Goal: Task Accomplishment & Management: Use online tool/utility

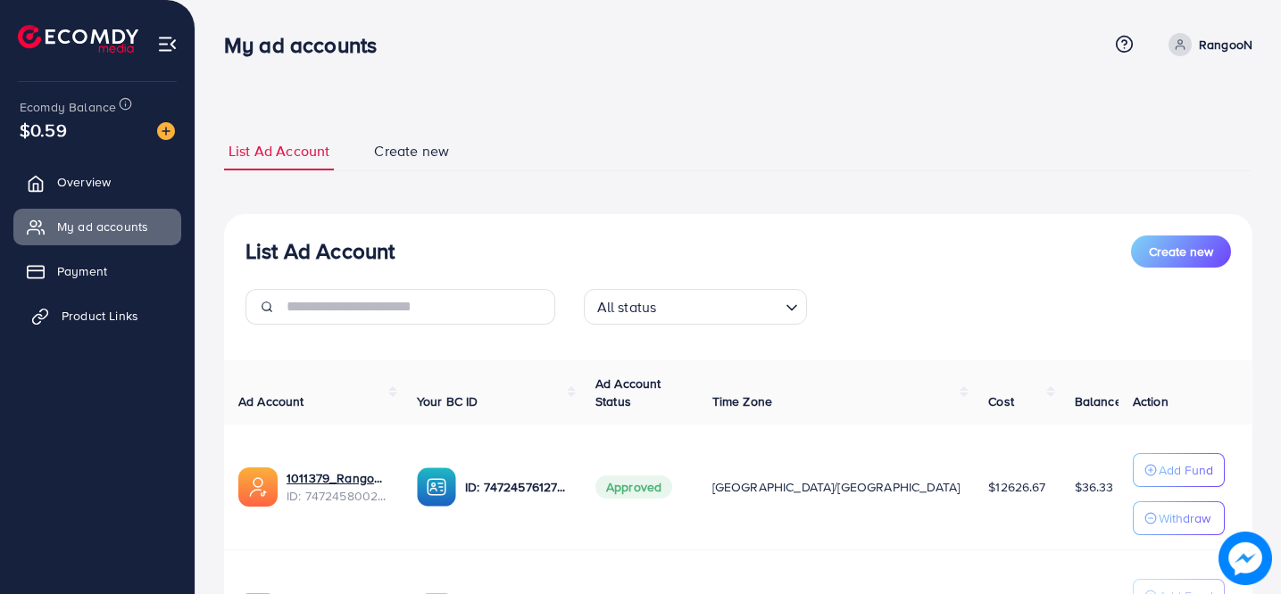
click at [90, 317] on span "Product Links" at bounding box center [100, 316] width 77 height 18
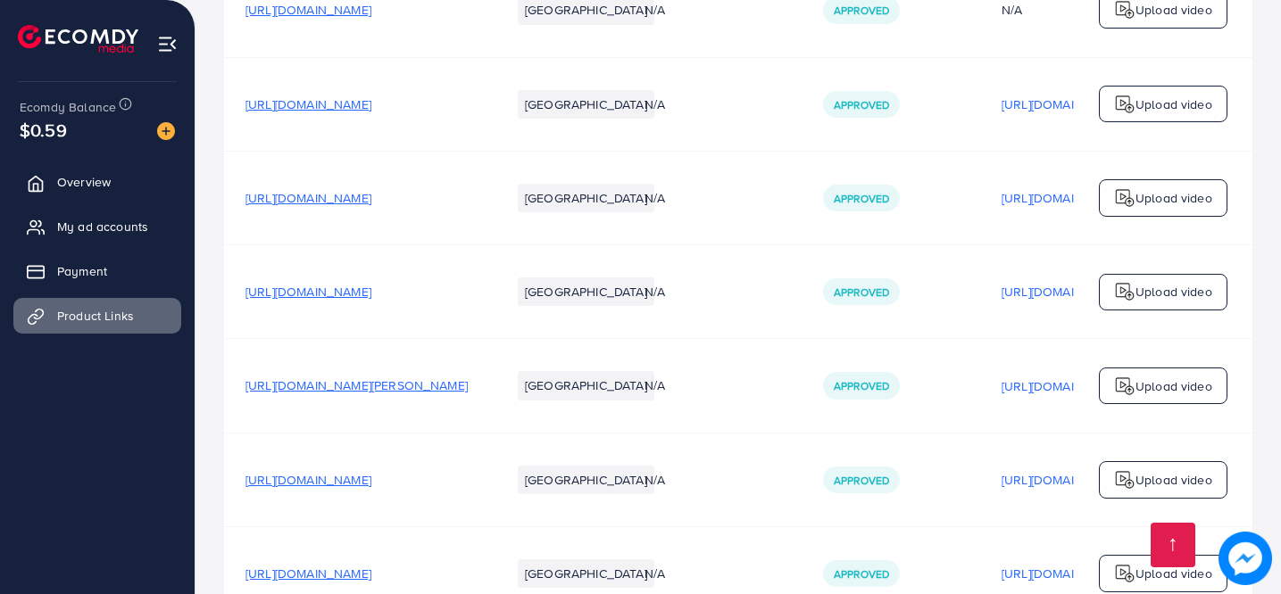
click at [436, 394] on span "https://rangoon-brand.com/collections/tote-bags/products/mira-brown-3-pieces-ha…" at bounding box center [356, 386] width 222 height 18
